Goal: Obtain resource: Obtain resource

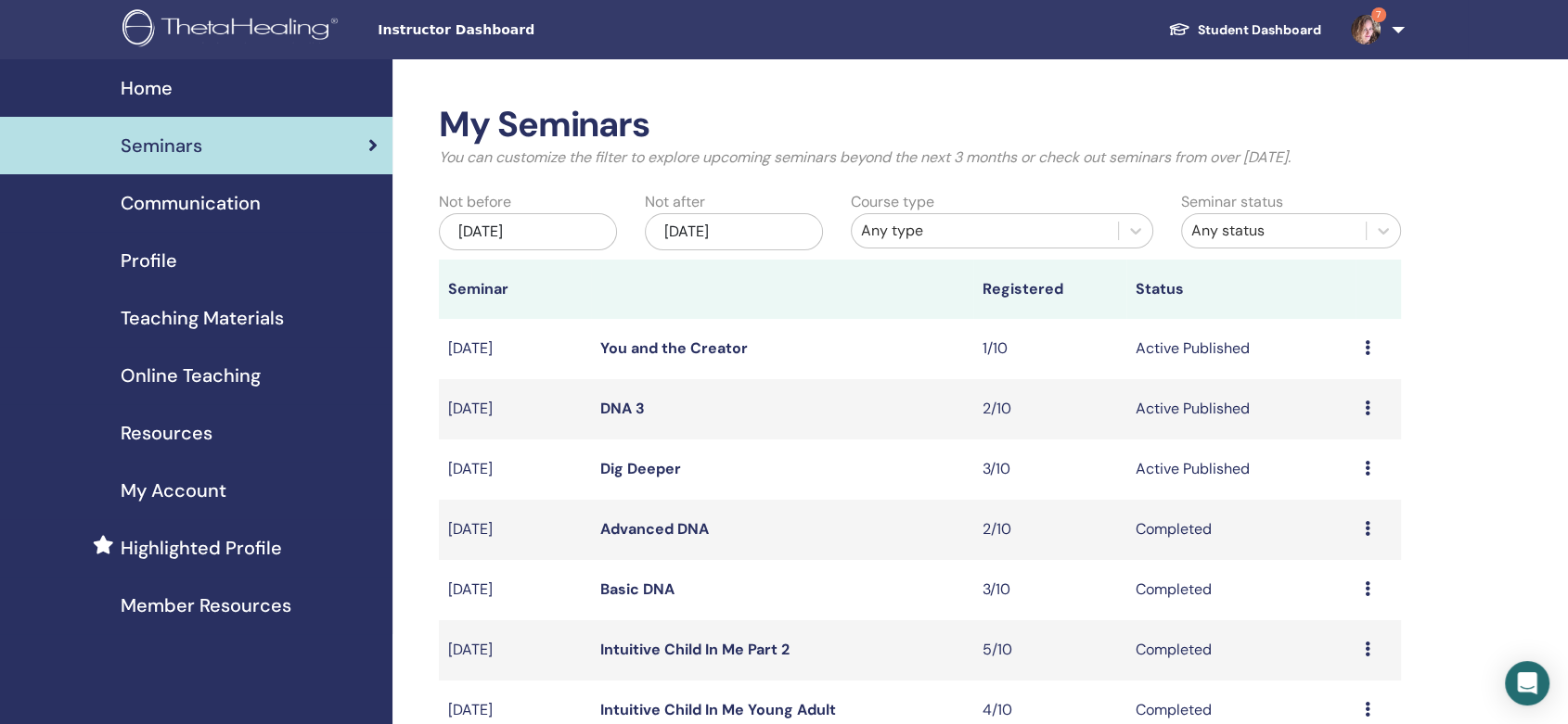
click at [608, 407] on link "DNA 3" at bounding box center [622, 408] width 45 height 19
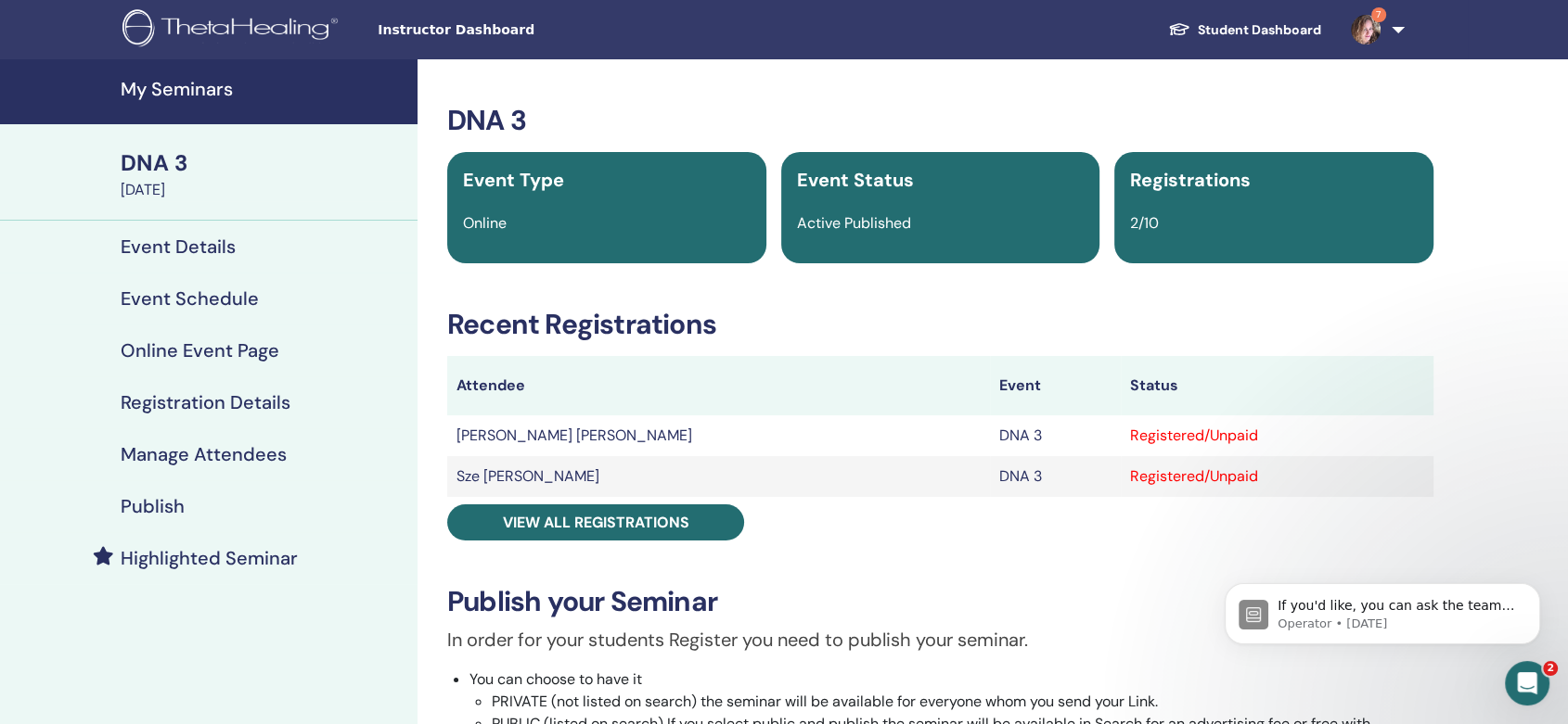
click at [148, 86] on h4 "My Seminars" at bounding box center [262, 89] width 285 height 22
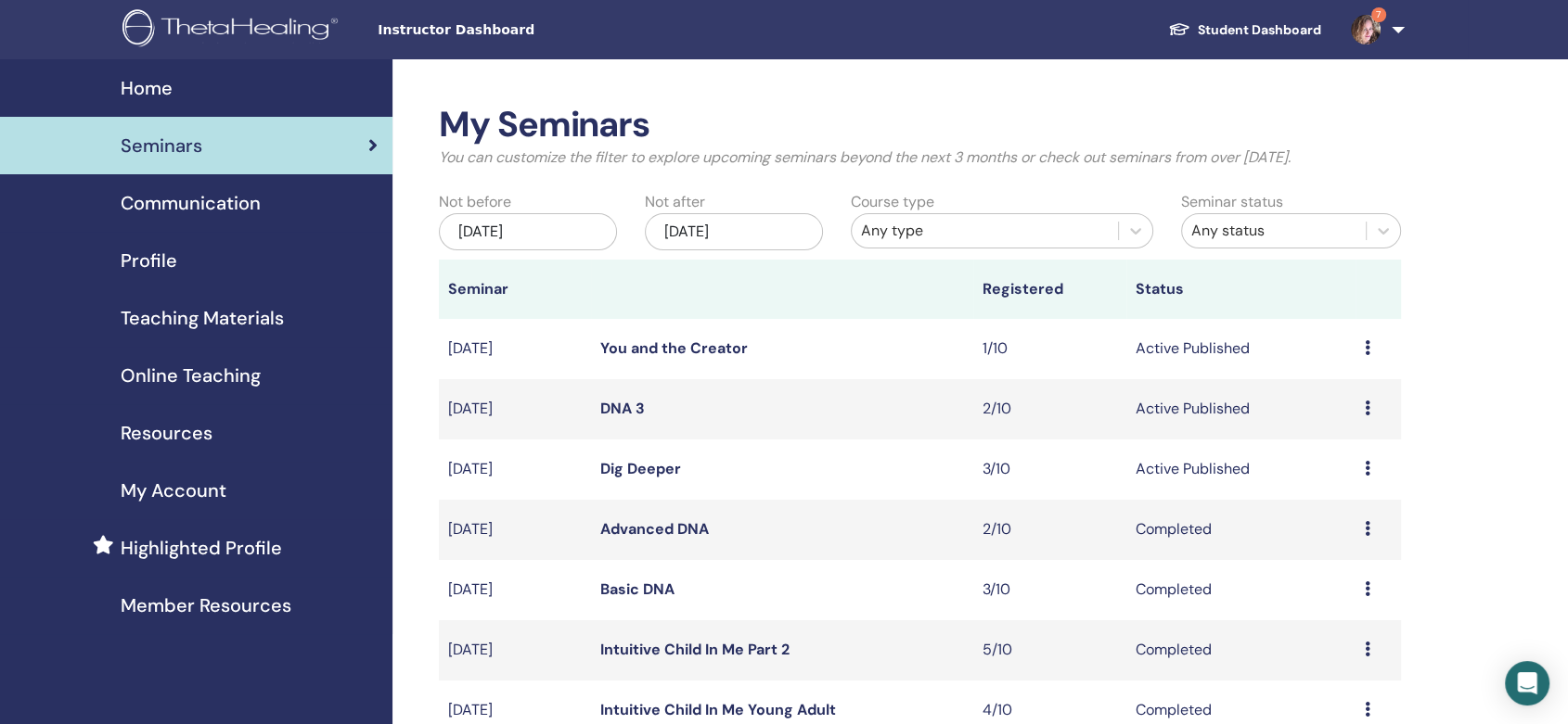
click at [230, 316] on span "Teaching Materials" at bounding box center [201, 318] width 163 height 28
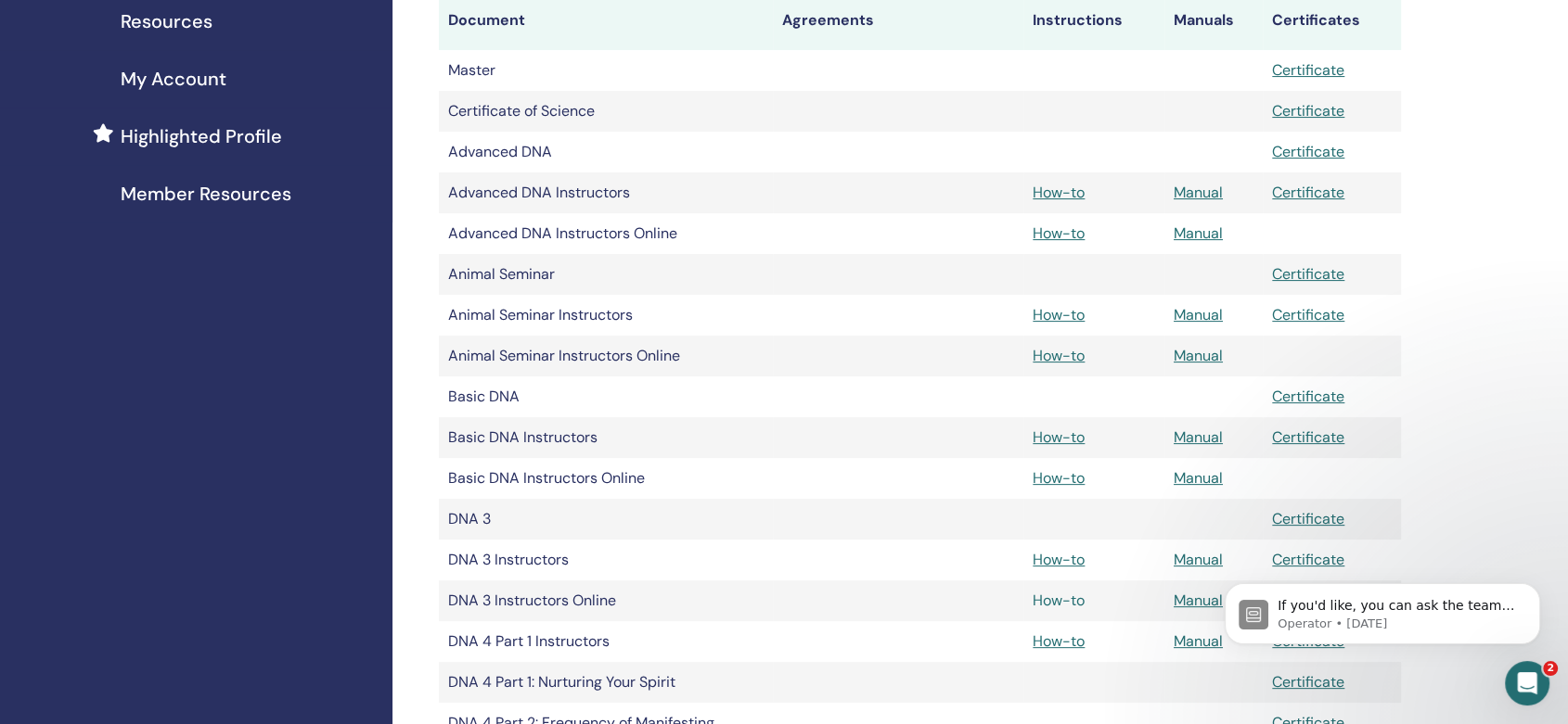
click at [1061, 606] on link "How-to" at bounding box center [1058, 600] width 52 height 19
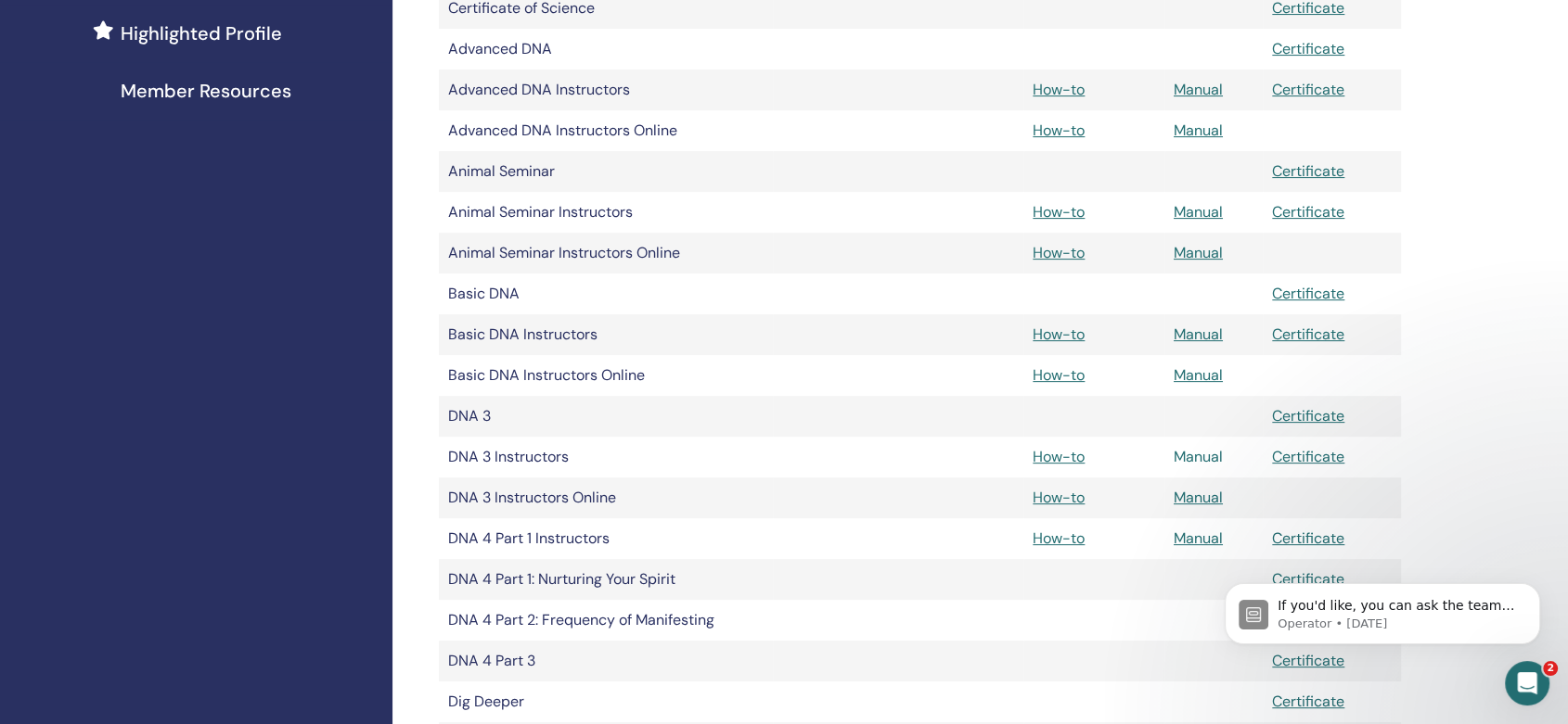
click at [1210, 454] on link "Manual" at bounding box center [1199, 457] width 50 height 19
